Goal: Navigation & Orientation: Find specific page/section

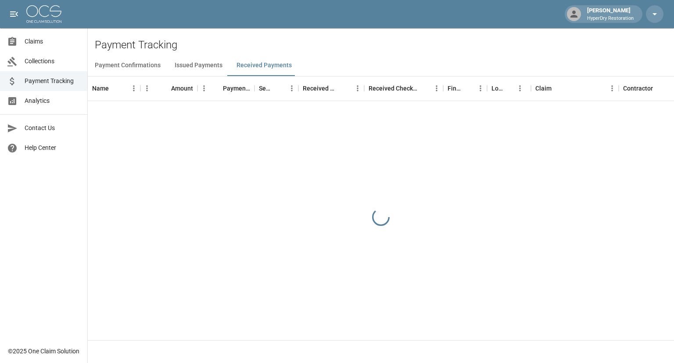
click at [35, 43] on span "Claims" at bounding box center [53, 41] width 56 height 9
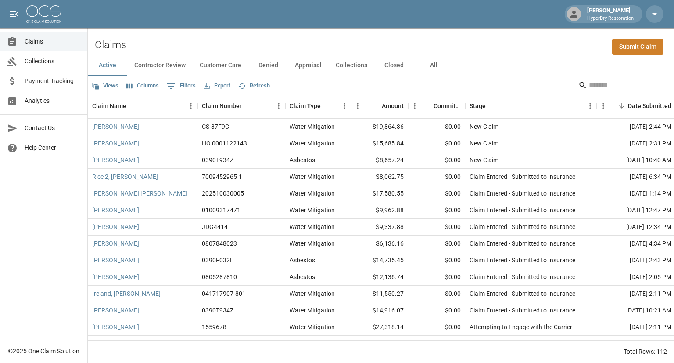
click at [54, 78] on span "Payment Tracking" at bounding box center [53, 80] width 56 height 9
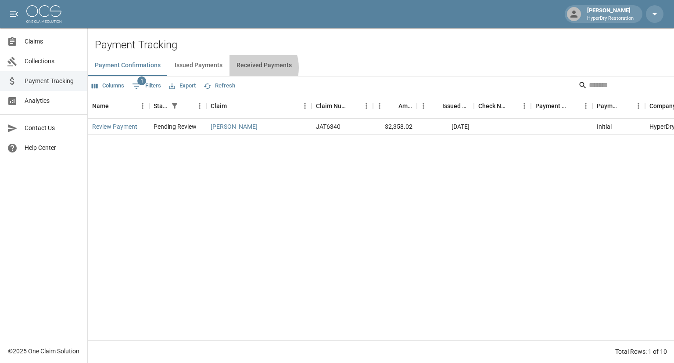
click at [250, 68] on button "Received Payments" at bounding box center [264, 65] width 69 height 21
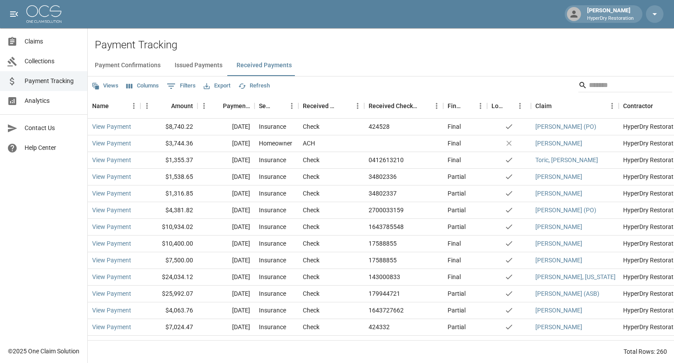
click at [47, 62] on span "Collections" at bounding box center [53, 61] width 56 height 9
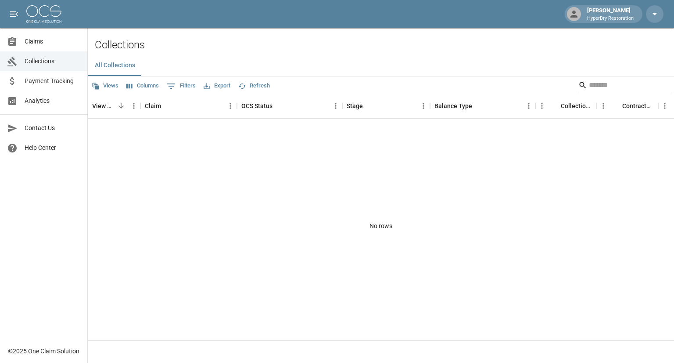
click at [49, 101] on span "Analytics" at bounding box center [53, 100] width 56 height 9
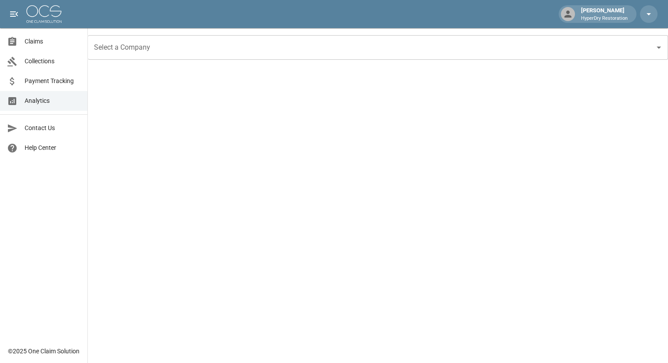
click at [50, 35] on link "Claims" at bounding box center [43, 42] width 87 height 20
